Goal: Download file/media

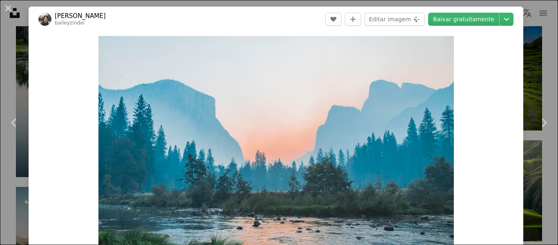
scroll to position [1719, 0]
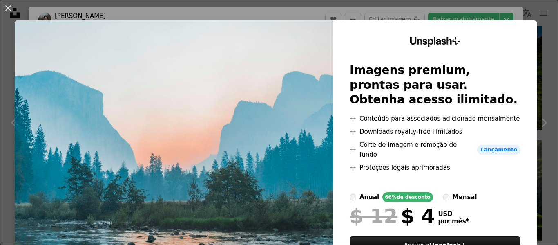
click at [376, 17] on div "An X shape Unsplash+ Imagens premium, prontas para usar. Obtenha acesso ilimita…" at bounding box center [279, 122] width 558 height 245
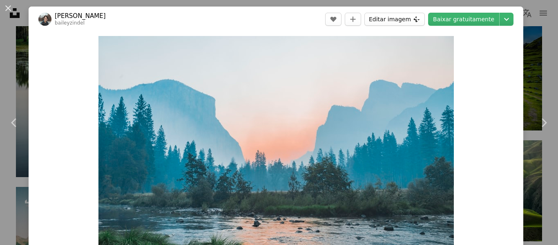
click at [376, 17] on button "Editar imagem Plus sign for Unsplash+" at bounding box center [394, 19] width 60 height 13
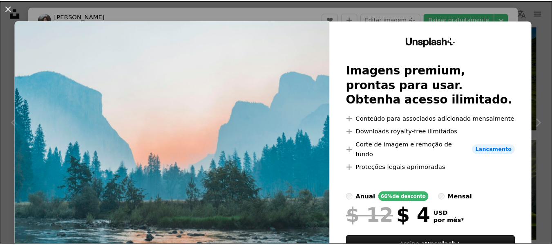
scroll to position [57, 0]
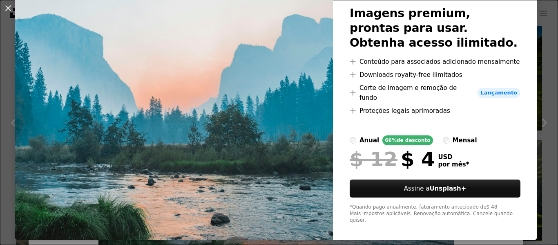
click at [406, 242] on div "An X shape Unsplash+ Imagens premium, prontas para usar. Obtenha acesso ilimita…" at bounding box center [279, 122] width 558 height 245
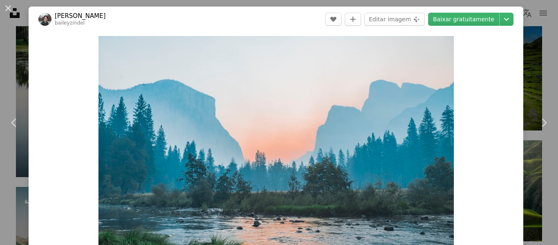
click at [464, 32] on div "Zoom in" at bounding box center [276, 155] width 495 height 246
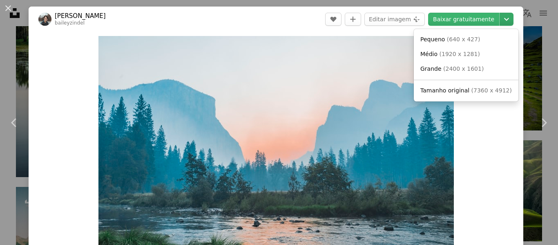
click at [500, 19] on icon "Chevron down" at bounding box center [506, 19] width 13 height 10
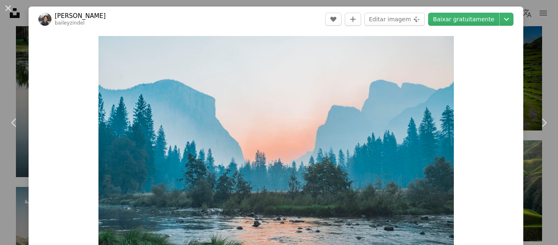
click at [529, 39] on dialog "An X shape Chevron left Chevron right Bailey Zindel baileyzindel A heart A plus…" at bounding box center [279, 122] width 558 height 245
click at [7, 10] on button "An X shape" at bounding box center [8, 8] width 10 height 10
